Goal: Task Accomplishment & Management: Manage account settings

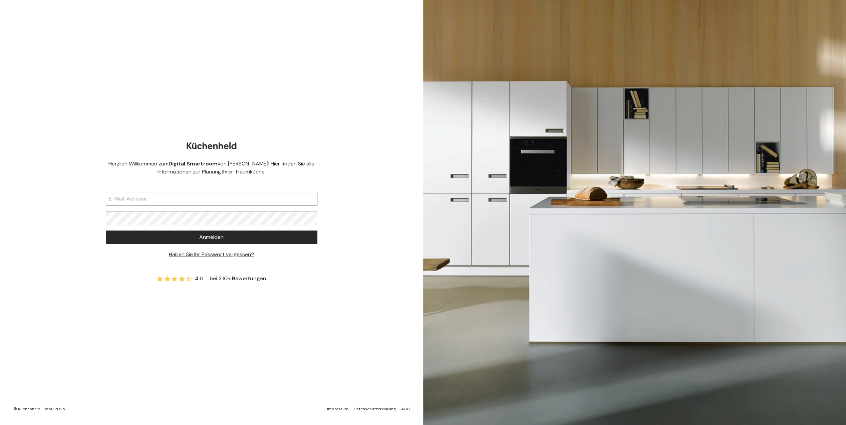
click at [186, 203] on input "text" at bounding box center [212, 199] width 212 height 14
drag, startPoint x: 193, startPoint y: 200, endPoint x: 86, endPoint y: 191, distance: 107.1
click at [86, 191] on div "Herzlich Willkommen zum Digital Smartroom von [PERSON_NAME]! Hier finden Sie al…" at bounding box center [211, 212] width 423 height 425
type input "b"
drag, startPoint x: 187, startPoint y: 201, endPoint x: 55, endPoint y: 194, distance: 132.3
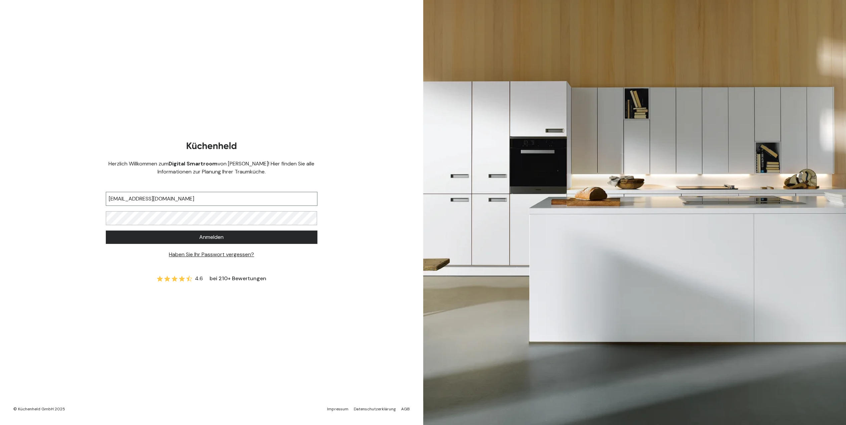
click at [55, 194] on div "Herzlich Willkommen zum Digital Smartroom von [PERSON_NAME]! Hier finden Sie al…" at bounding box center [211, 212] width 423 height 425
type input "[EMAIL_ADDRESS][DOMAIN_NAME]"
click at [218, 234] on span "Anmelden" at bounding box center [211, 237] width 24 height 8
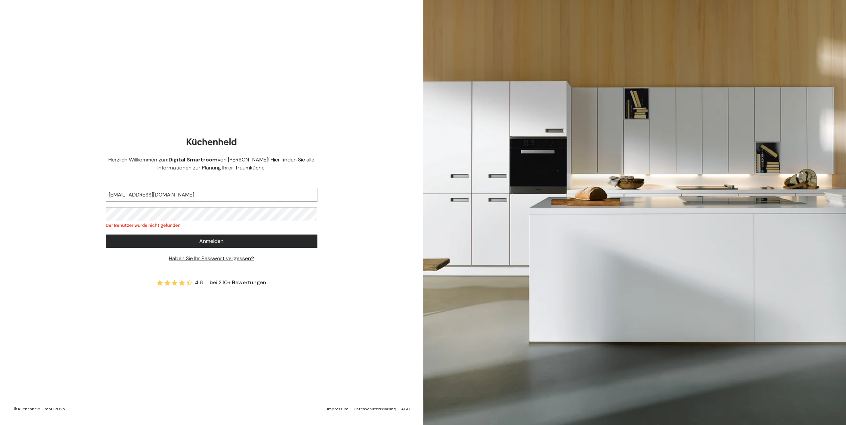
drag, startPoint x: 206, startPoint y: 197, endPoint x: 63, endPoint y: 190, distance: 143.7
click at [63, 190] on div "Herzlich Willkommen zum Digital Smartroom von [PERSON_NAME]! Hier finden Sie al…" at bounding box center [211, 212] width 423 height 425
click at [192, 197] on input "[EMAIL_ADDRESS][DOMAIN_NAME]" at bounding box center [212, 195] width 212 height 14
drag, startPoint x: 196, startPoint y: 197, endPoint x: 44, endPoint y: 177, distance: 152.9
click at [44, 177] on div "Herzlich Willkommen zum Digital Smartroom von [PERSON_NAME]! Hier finden Sie al…" at bounding box center [211, 212] width 423 height 425
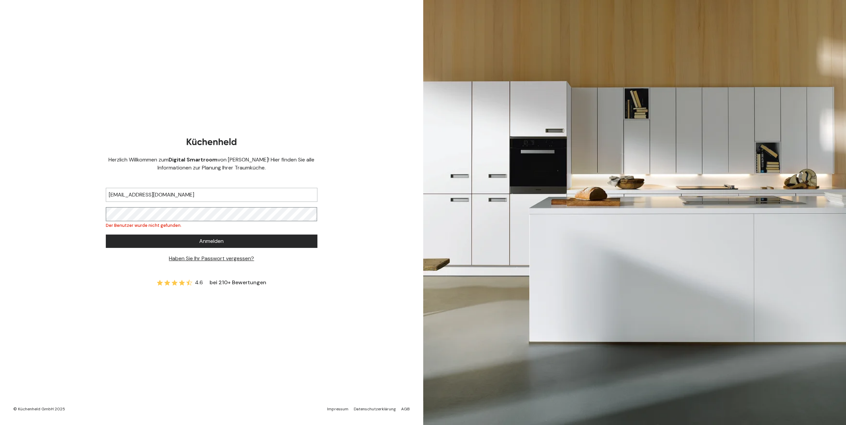
click at [40, 203] on div "Herzlich Willkommen zum Digital Smartroom von [PERSON_NAME]! Hier finden Sie al…" at bounding box center [211, 212] width 423 height 425
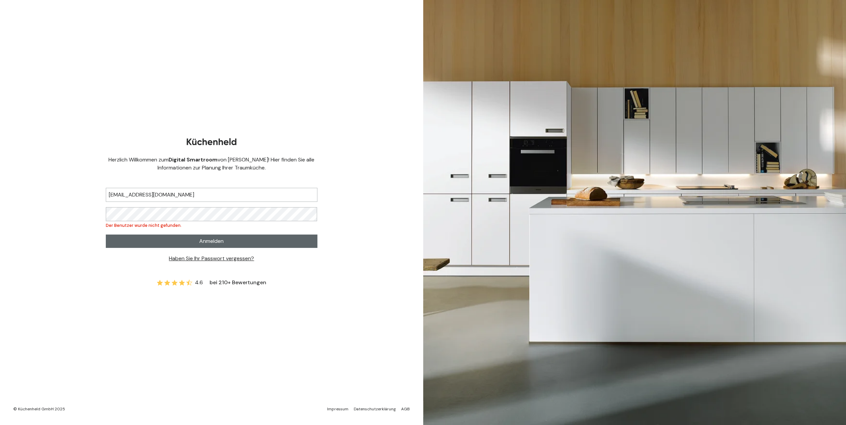
click at [195, 237] on button "Anmelden" at bounding box center [212, 241] width 212 height 13
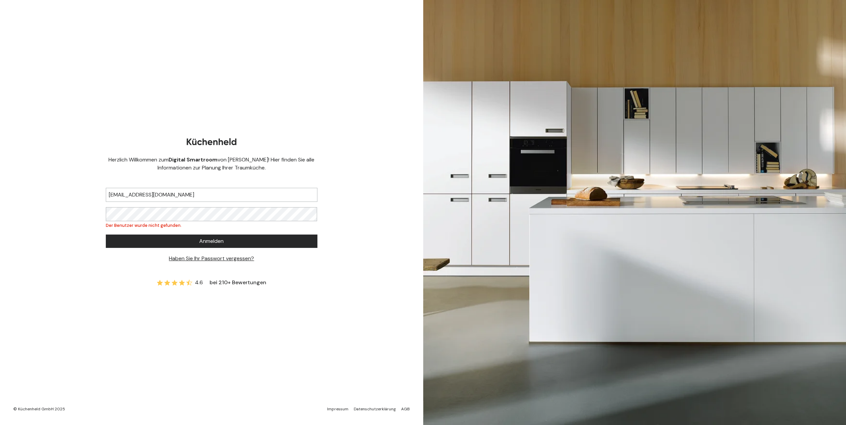
click at [212, 257] on link "Haben Sie Ihr Passwort vergessen?" at bounding box center [211, 258] width 85 height 7
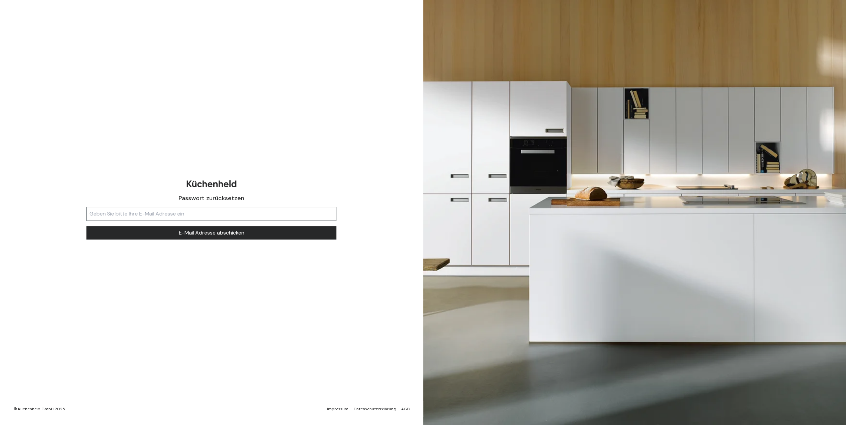
click at [180, 217] on input "text" at bounding box center [211, 214] width 250 height 14
paste input "[EMAIL_ADDRESS][DOMAIN_NAME]"
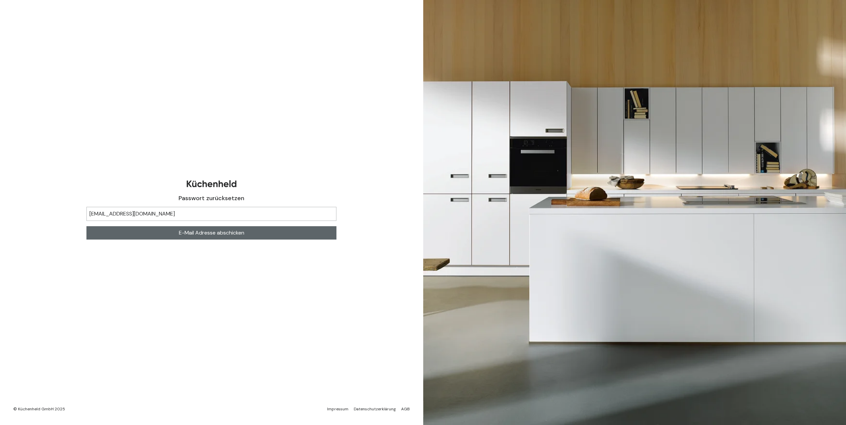
click at [230, 234] on span "E-Mail Adresse abschicken" at bounding box center [211, 233] width 65 height 8
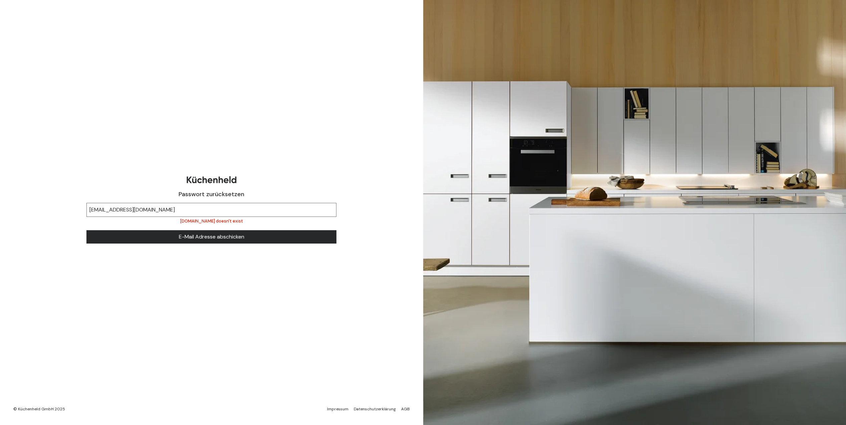
drag, startPoint x: 101, startPoint y: 208, endPoint x: 22, endPoint y: 209, distance: 79.4
click at [22, 209] on div "Passwort zurücksetzen [EMAIL_ADDRESS][DOMAIN_NAME] [DOMAIN_NAME] doesn't exist …" at bounding box center [211, 212] width 423 height 425
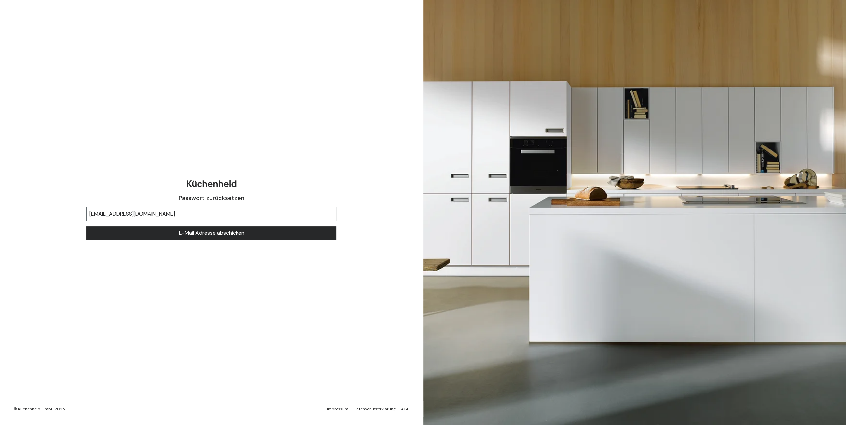
type input "[EMAIL_ADDRESS][DOMAIN_NAME]"
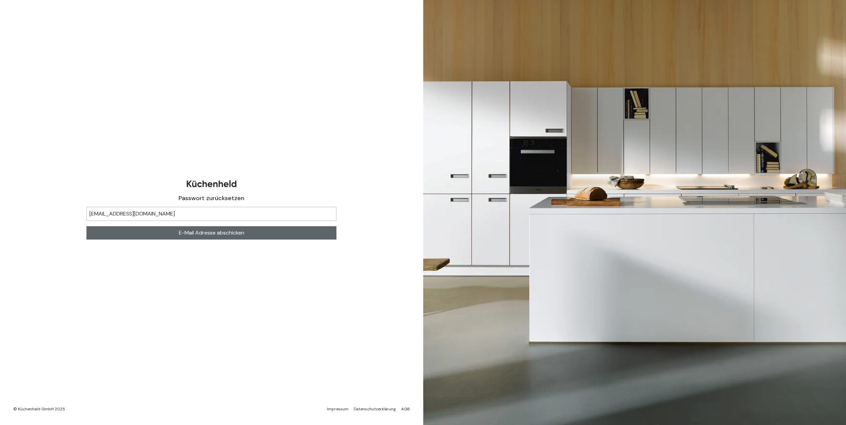
click at [189, 235] on span "E-Mail Adresse abschicken" at bounding box center [211, 233] width 65 height 8
